Goal: Information Seeking & Learning: Learn about a topic

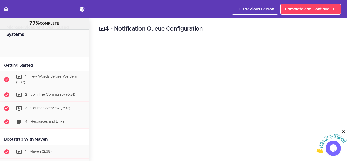
scroll to position [1056, 0]
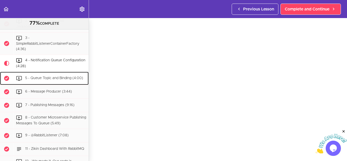
drag, startPoint x: 0, startPoint y: 0, endPoint x: 68, endPoint y: 95, distance: 117.1
click at [68, 80] on span "5 - Queue Topic and Binding (4:00)" at bounding box center [54, 78] width 58 height 4
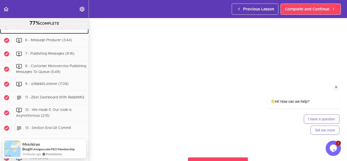
scroll to position [26, 0]
click at [336, 89] on icon "Chat attention grabber" at bounding box center [336, 87] width 5 height 5
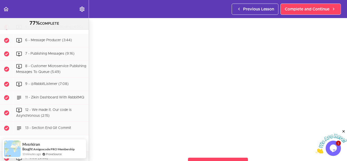
click at [344, 130] on icon "Close" at bounding box center [343, 131] width 5 height 5
click at [332, 148] on icon "$i18n('chat', 'chat_widget')" at bounding box center [332, 148] width 7 height 8
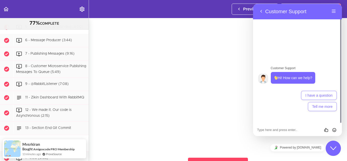
click at [331, 151] on button "Close Chat This icon closes the chat window." at bounding box center [332, 147] width 15 height 15
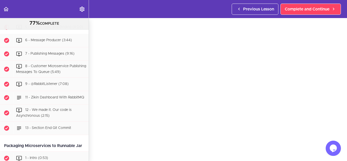
scroll to position [16, 0]
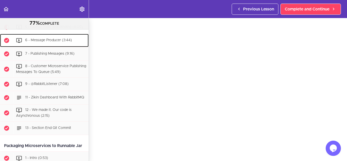
click at [56, 42] on span "6 - Message Producer (3:44)" at bounding box center [48, 40] width 47 height 4
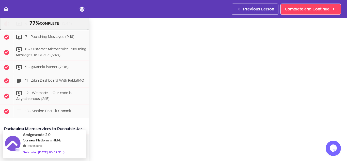
scroll to position [15, 0]
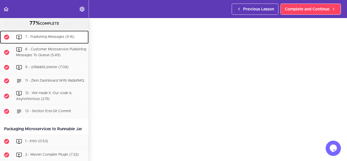
click at [55, 43] on div "7 - Publishing Messages (9:16)" at bounding box center [50, 36] width 75 height 11
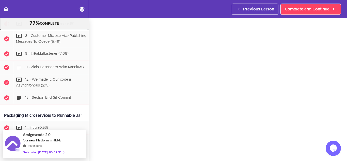
scroll to position [21, 0]
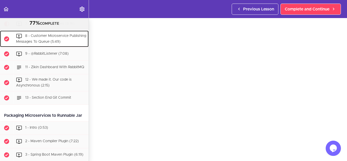
click at [60, 47] on div "8 - Customer Microservice Publishing Messages To Queue (5:49)" at bounding box center [50, 38] width 75 height 17
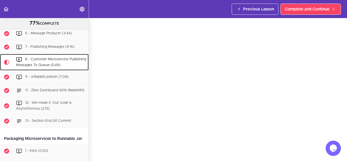
scroll to position [1113, 0]
